Goal: Navigation & Orientation: Find specific page/section

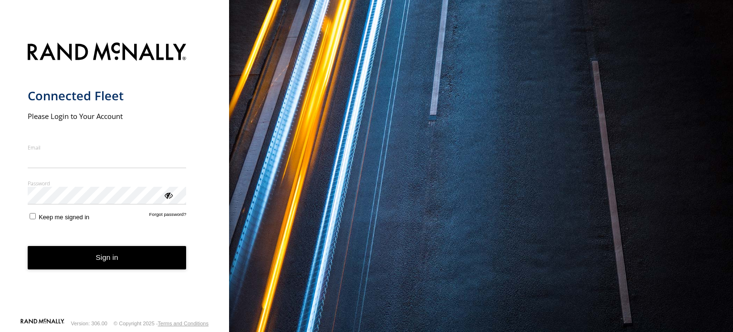
type input "**********"
click at [123, 265] on button "Sign in" at bounding box center [107, 257] width 159 height 23
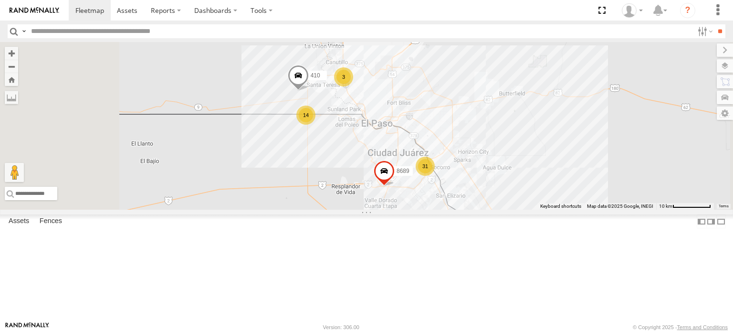
click at [0, 0] on div "FOXCONN" at bounding box center [0, 0] width 0 height 0
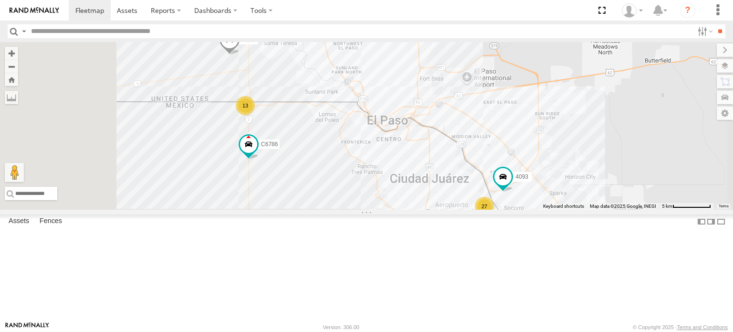
click at [0, 0] on div "FOXCONN" at bounding box center [0, 0] width 0 height 0
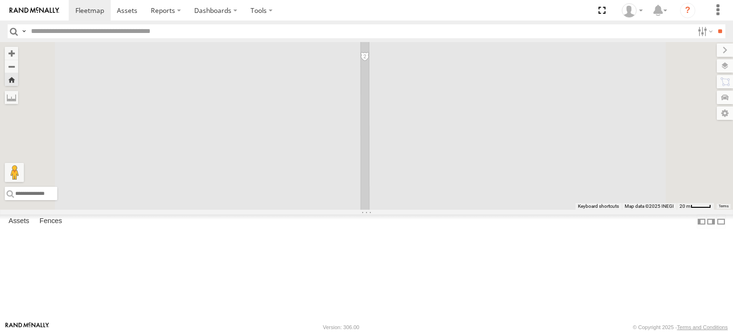
scroll to position [218, 0]
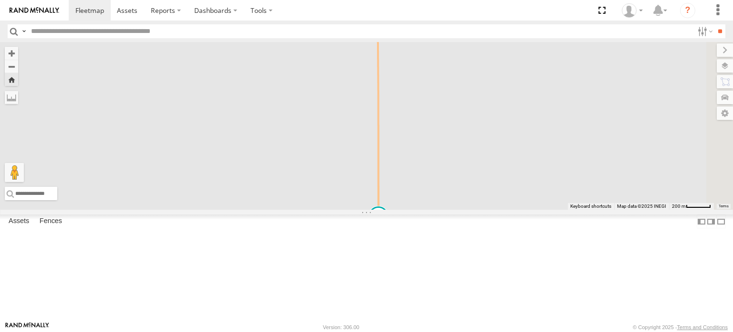
drag, startPoint x: 526, startPoint y: 129, endPoint x: 458, endPoint y: 330, distance: 211.9
click at [458, 331] on html at bounding box center [366, 166] width 733 height 332
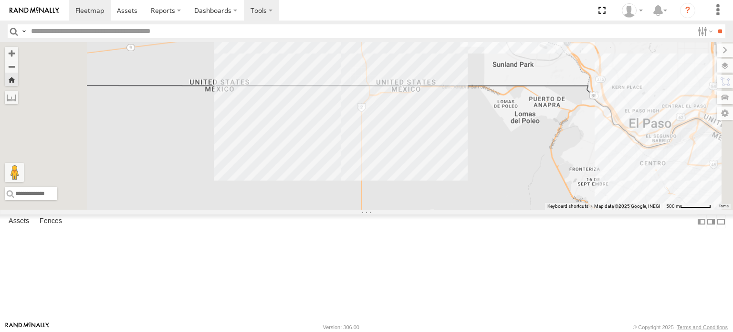
scroll to position [0, 0]
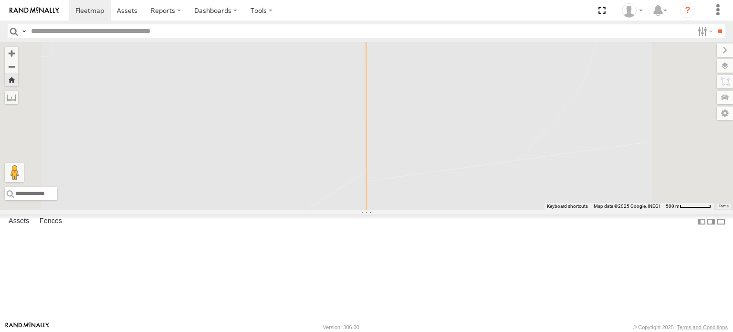
click at [0, 0] on div "C6786" at bounding box center [0, 0] width 0 height 0
